Goal: Transaction & Acquisition: Book appointment/travel/reservation

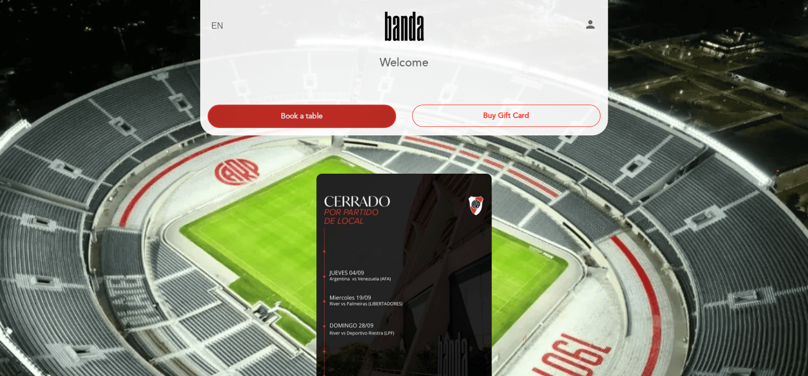
click at [350, 108] on button "Book a table" at bounding box center [302, 116] width 188 height 23
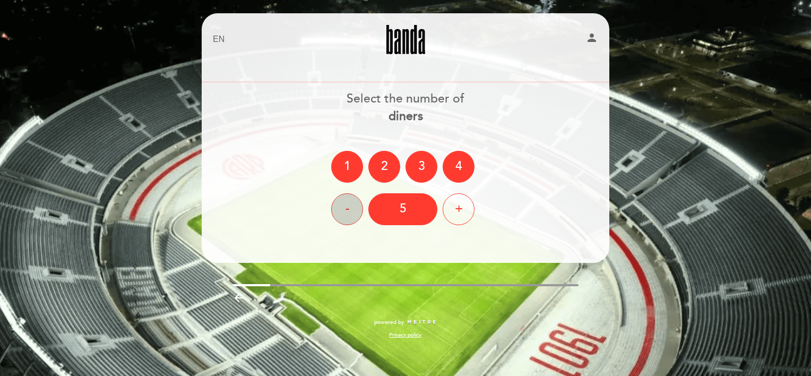
click at [342, 208] on div "-" at bounding box center [347, 209] width 32 height 32
click at [413, 164] on div "3" at bounding box center [422, 167] width 32 height 32
click at [413, 164] on ng-container "1 2 3 4" at bounding box center [405, 167] width 149 height 32
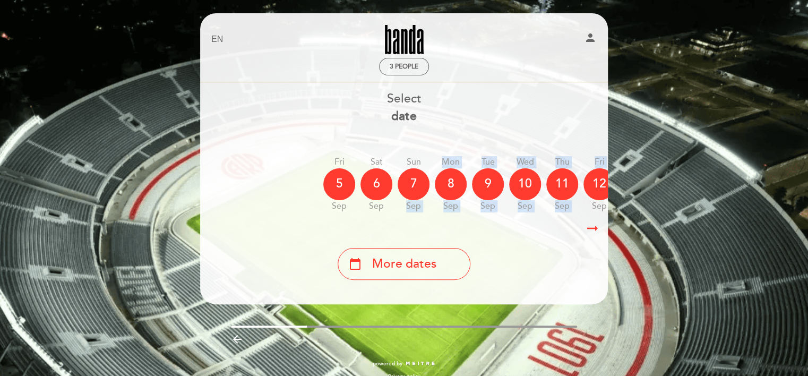
drag, startPoint x: 403, startPoint y: 217, endPoint x: 587, endPoint y: 210, distance: 183.8
click at [587, 210] on div "[DATE] [DATE] [DATE] [DATE] [DATE] [DATE] [DATE] [DATE] Sat Sep Sun" at bounding box center [404, 184] width 409 height 67
drag, startPoint x: 587, startPoint y: 210, endPoint x: 597, endPoint y: 232, distance: 24.7
click at [597, 232] on icon "arrow_right_alt" at bounding box center [593, 228] width 16 height 23
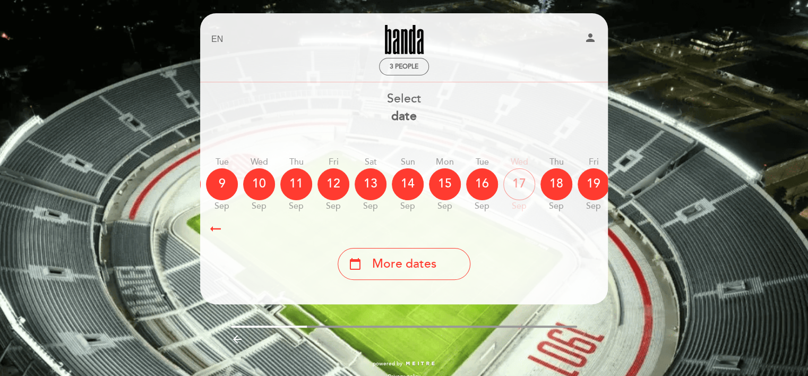
scroll to position [0, 310]
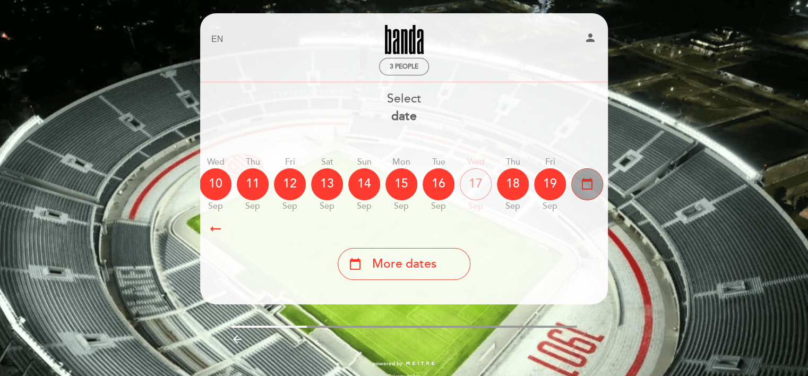
click at [593, 192] on div "calendar_today" at bounding box center [587, 184] width 32 height 32
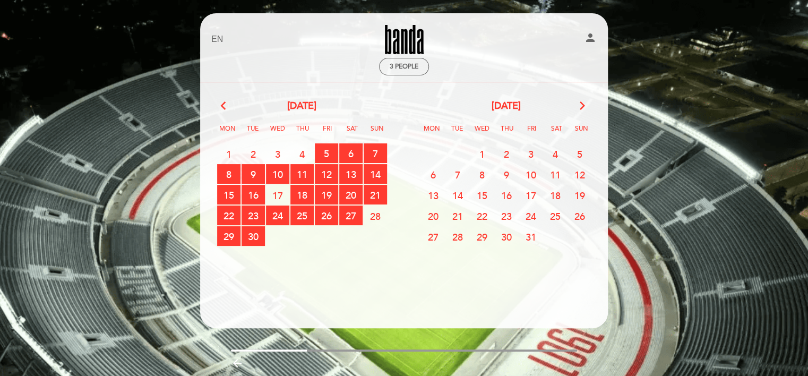
click at [483, 150] on span "1" at bounding box center [481, 154] width 23 height 20
click at [499, 154] on span "2" at bounding box center [506, 154] width 23 height 20
click at [513, 153] on span "2" at bounding box center [506, 154] width 23 height 20
click at [485, 151] on span "1" at bounding box center [481, 154] width 23 height 20
click at [245, 242] on span "30 RESERVATIONS AVAILABLE" at bounding box center [253, 236] width 23 height 20
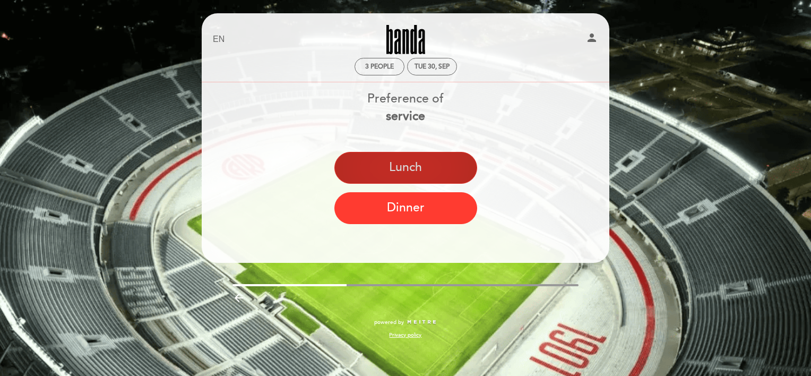
click at [380, 172] on button "Lunch" at bounding box center [406, 168] width 143 height 32
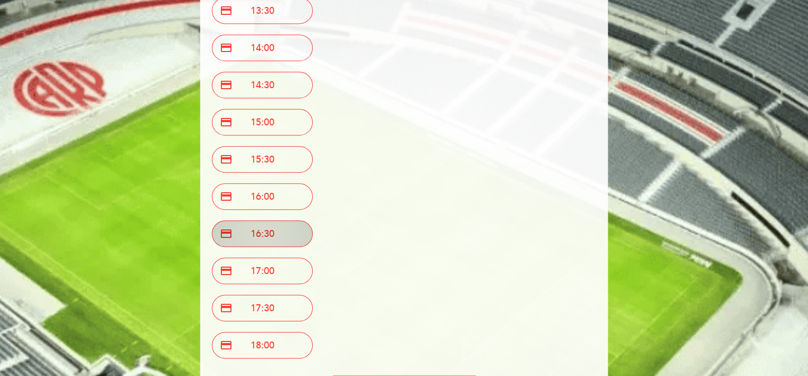
scroll to position [0, 0]
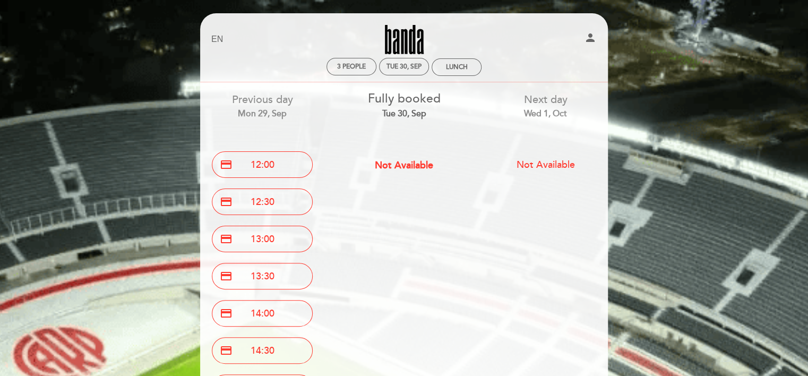
click at [421, 100] on span "Fully booked" at bounding box center [403, 98] width 73 height 15
click at [423, 113] on div "Tue 30, Sep" at bounding box center [404, 114] width 126 height 12
click at [446, 70] on div "Lunch" at bounding box center [457, 67] width 22 height 8
select select "? undefined:undefined ?"
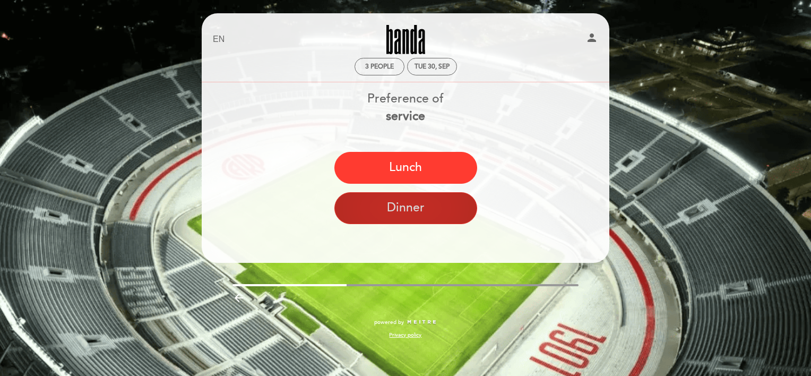
click at [406, 208] on button "Dinner" at bounding box center [406, 208] width 143 height 32
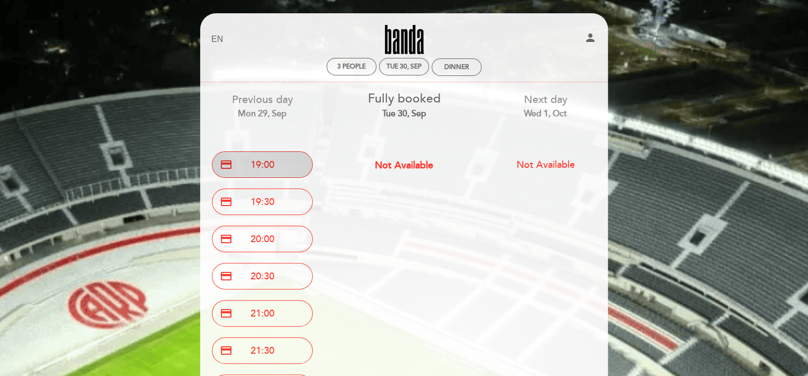
click at [255, 173] on button "credit_card 19:00" at bounding box center [262, 164] width 101 height 27
